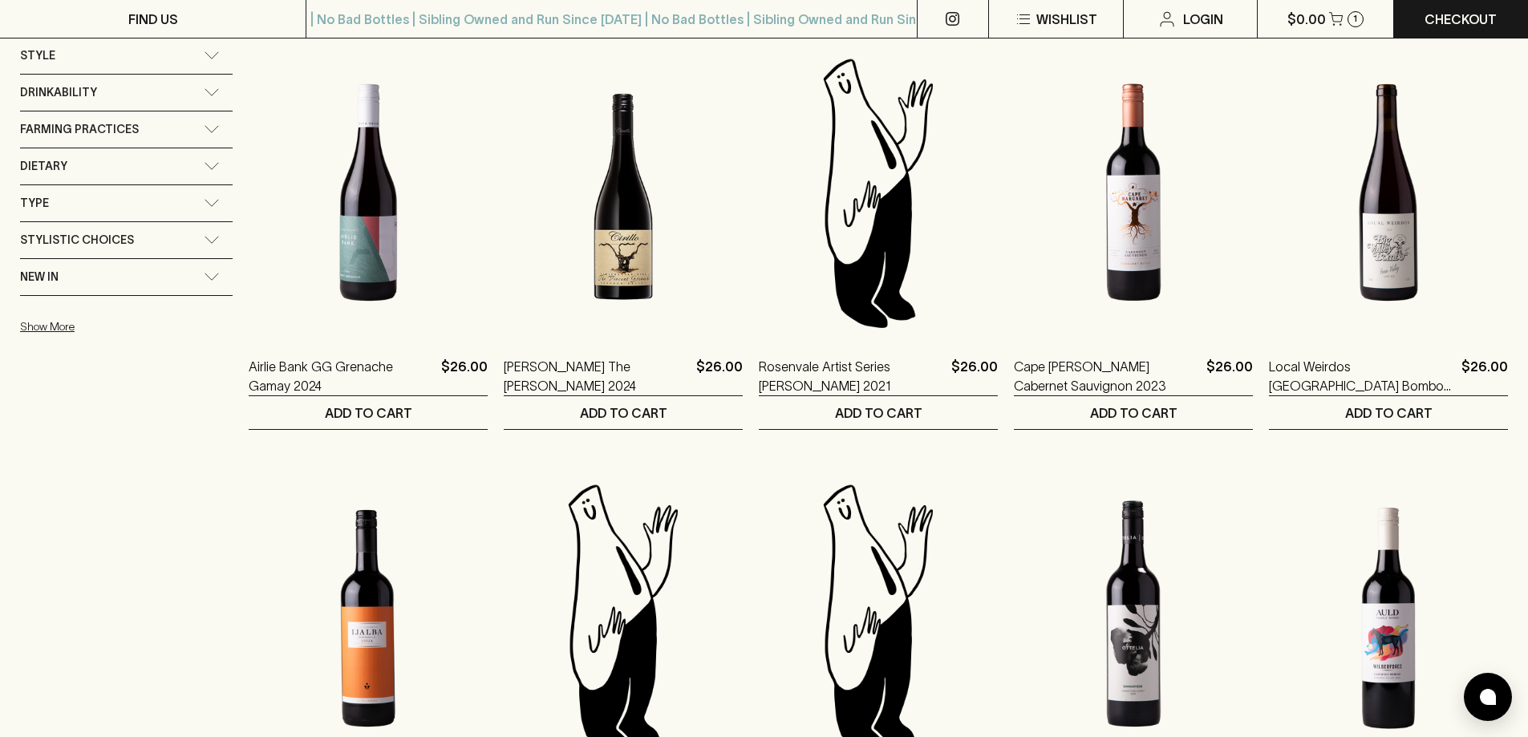
drag, startPoint x: 107, startPoint y: 692, endPoint x: 115, endPoint y: 678, distance: 15.4
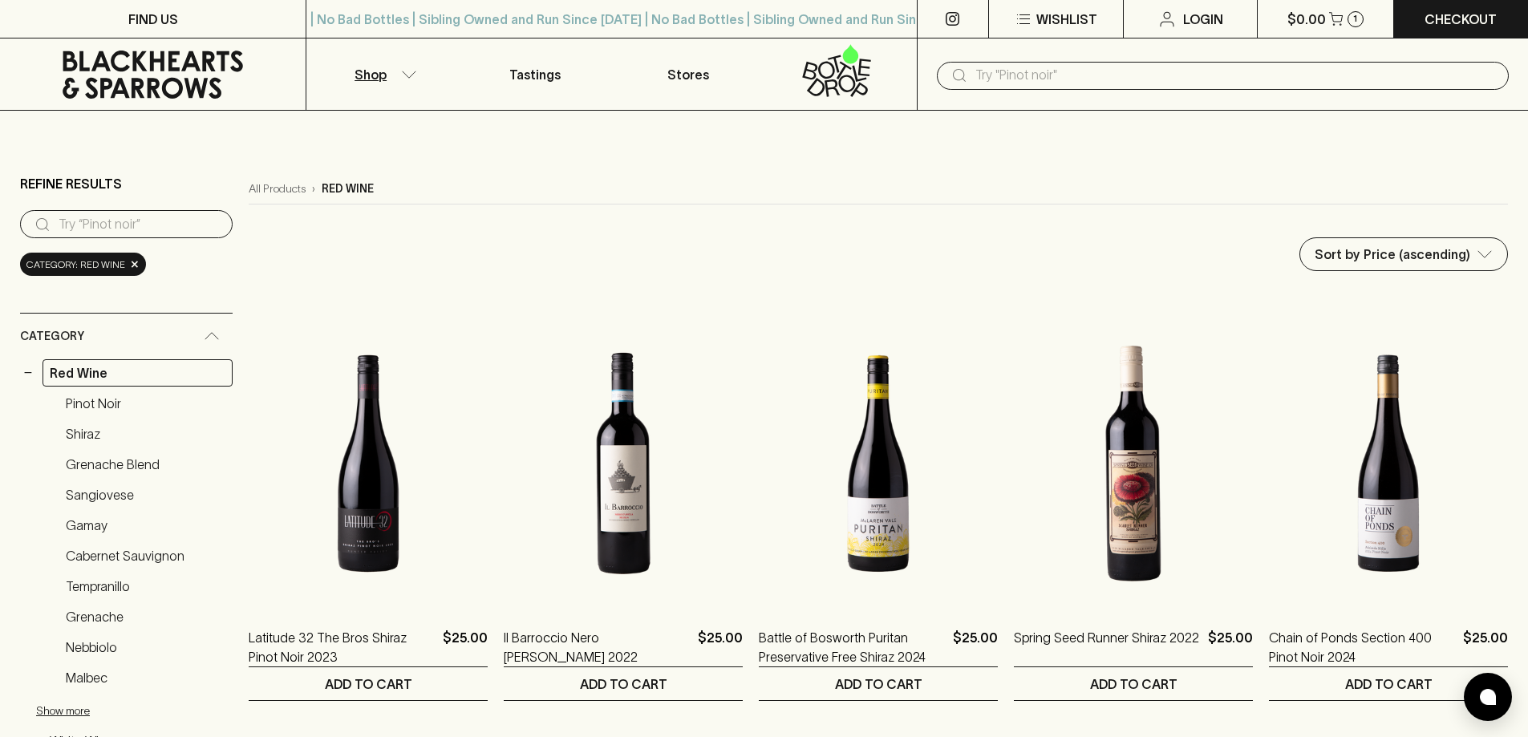
click at [1047, 75] on input "text" at bounding box center [1235, 76] width 520 height 26
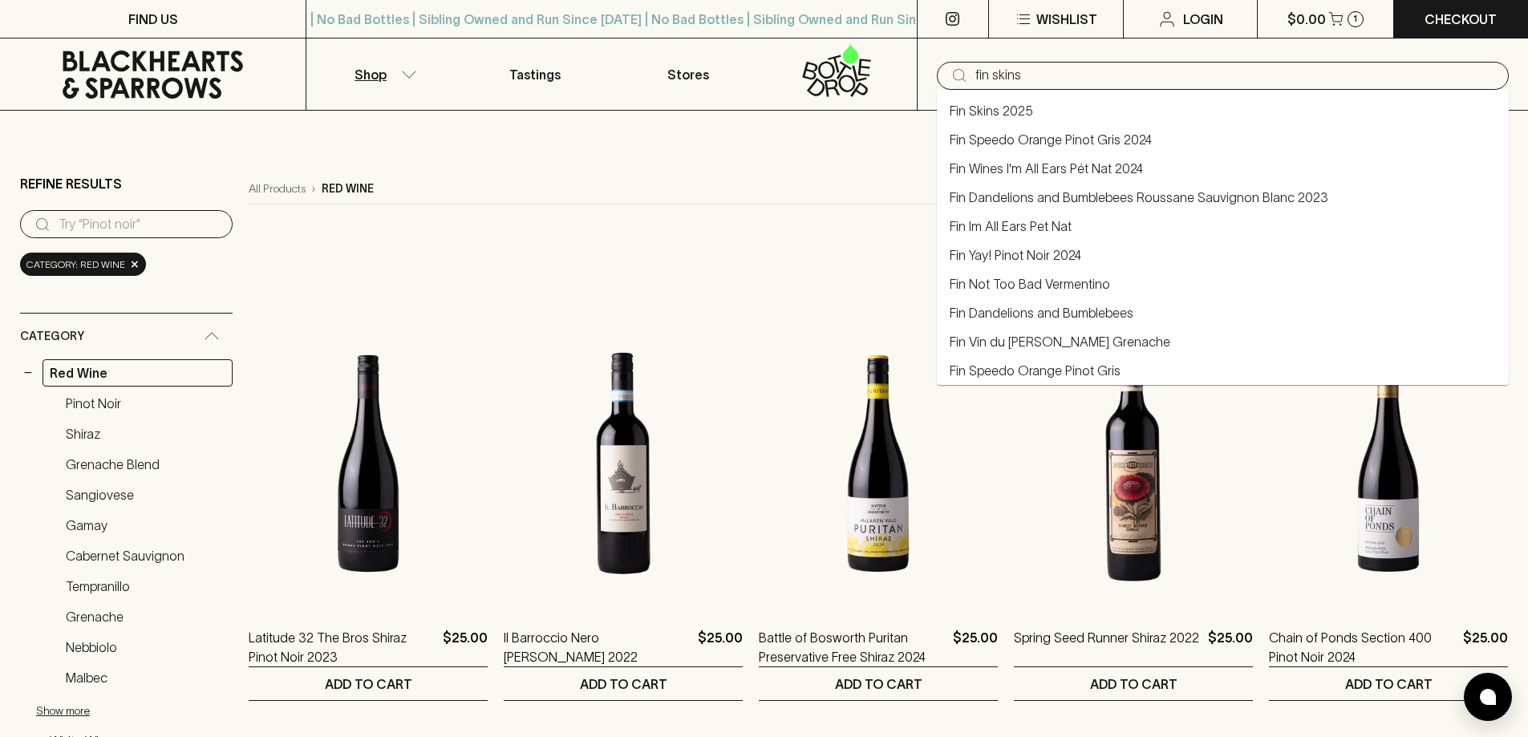
type input "fin skins"
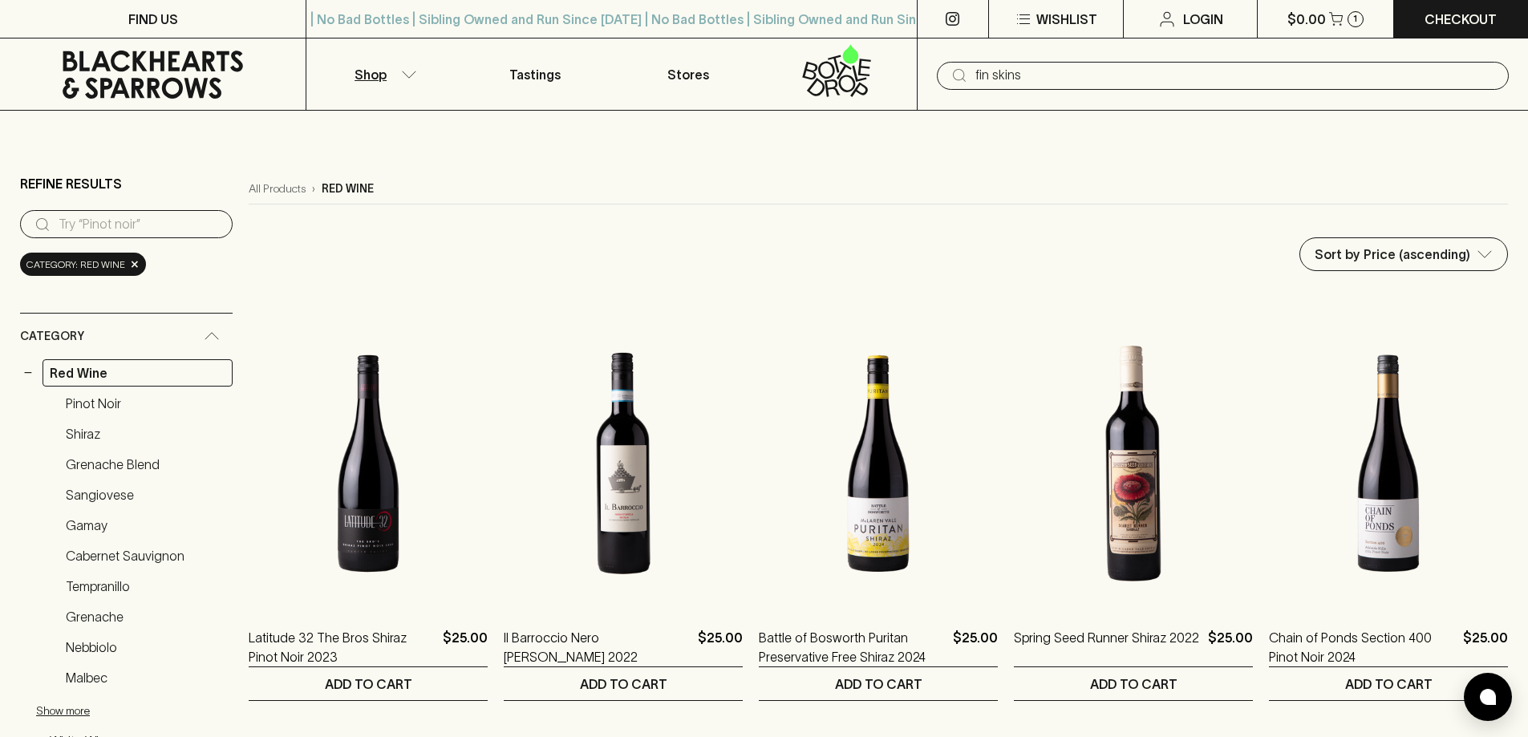
type input "fin skins"
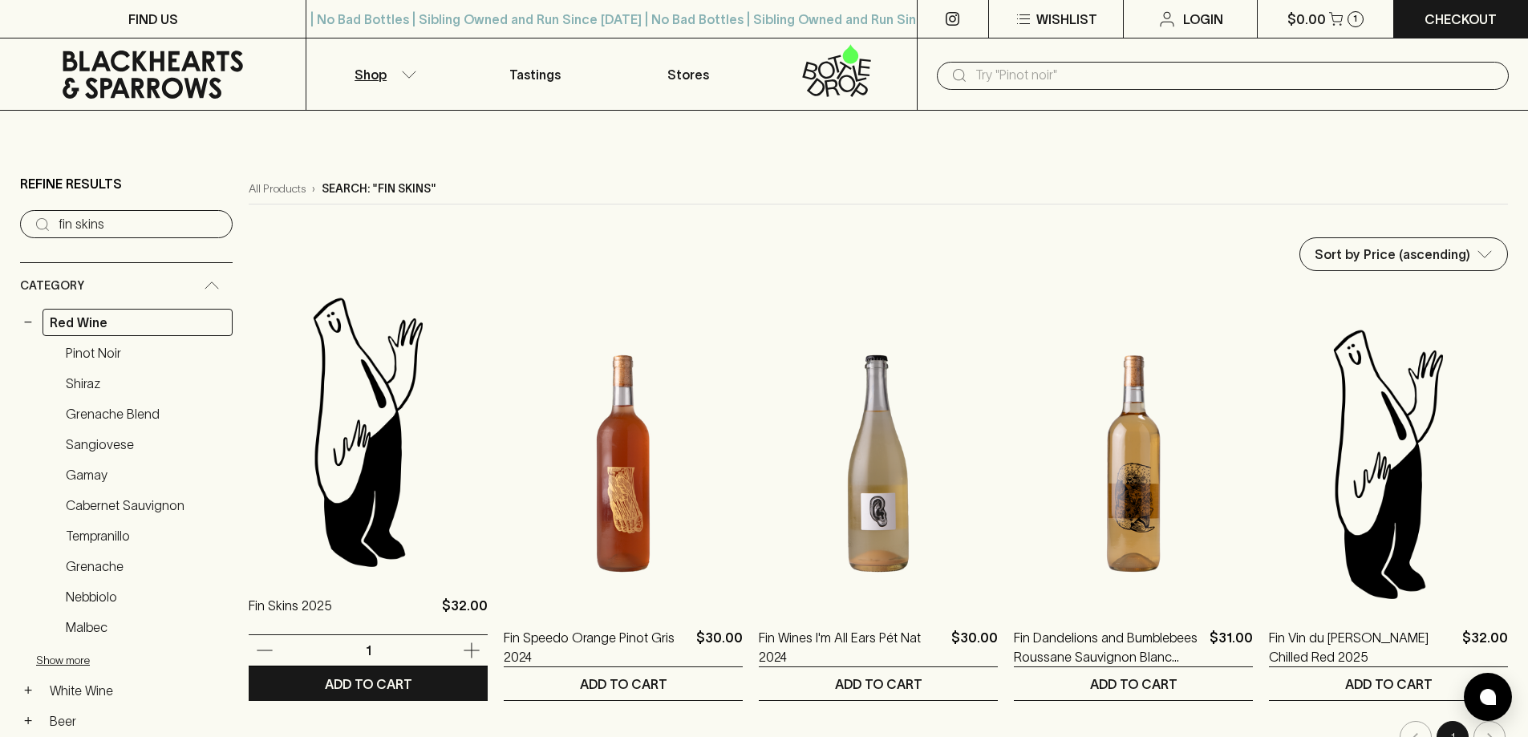
click at [390, 459] on img at bounding box center [368, 431] width 239 height 281
